Goal: Task Accomplishment & Management: Manage account settings

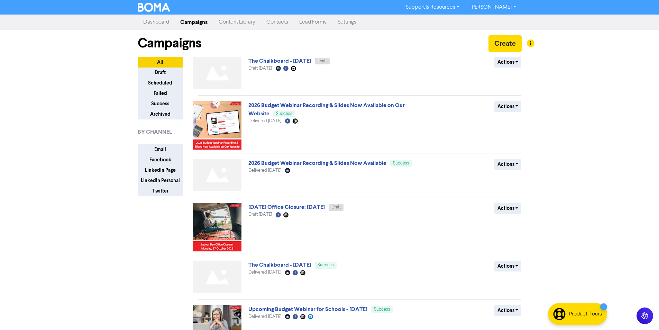
click at [502, 7] on link "[PERSON_NAME]" at bounding box center [493, 7] width 56 height 11
click at [508, 21] on button "Log Out" at bounding box center [492, 21] width 55 height 8
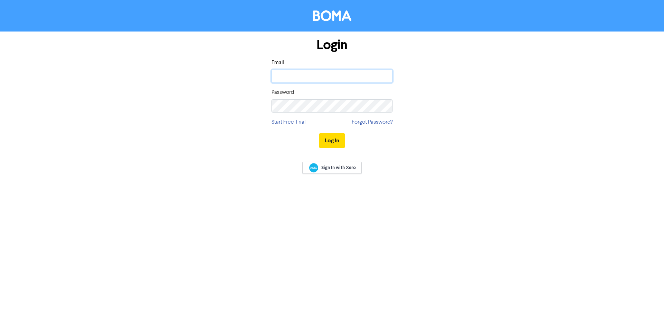
click at [330, 72] on input "email" at bounding box center [332, 76] width 121 height 13
type input "[EMAIL_ADDRESS][DOMAIN_NAME]"
click at [319, 133] on button "Log In" at bounding box center [332, 140] width 26 height 15
